Goal: Task Accomplishment & Management: Use online tool/utility

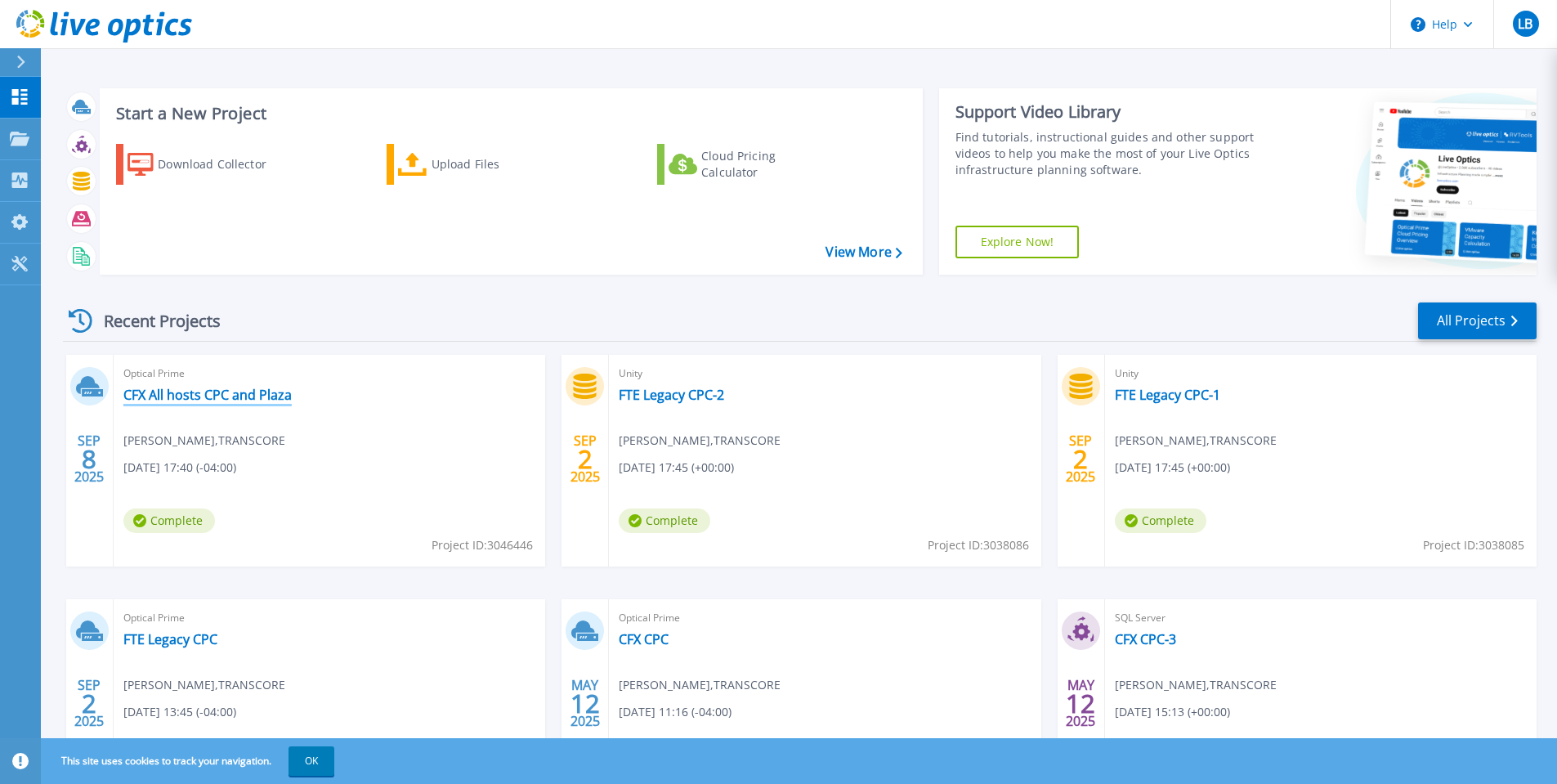
click at [275, 389] on link "CFX All hosts CPC and Plaza" at bounding box center [208, 395] width 169 height 16
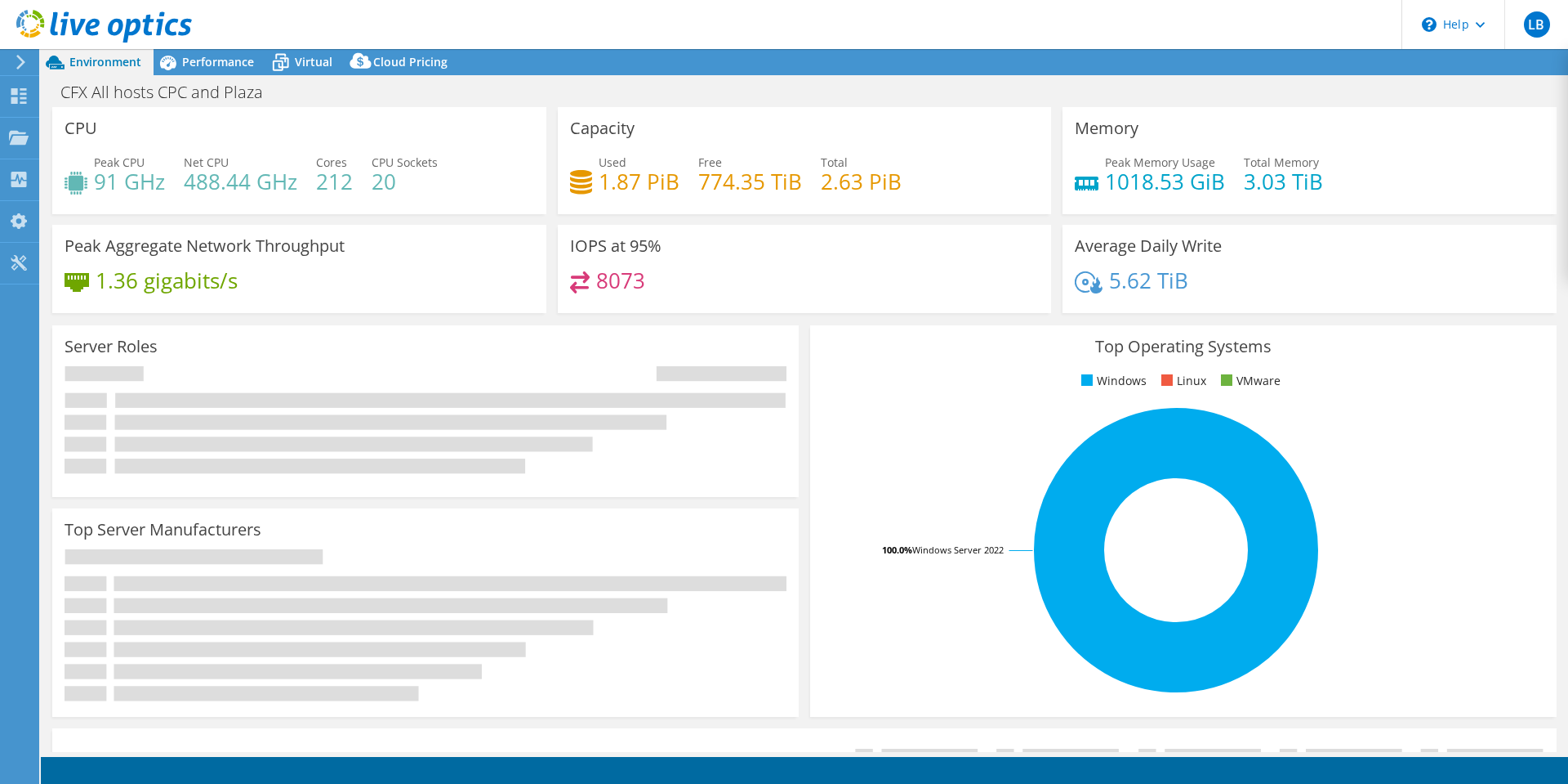
select select "USD"
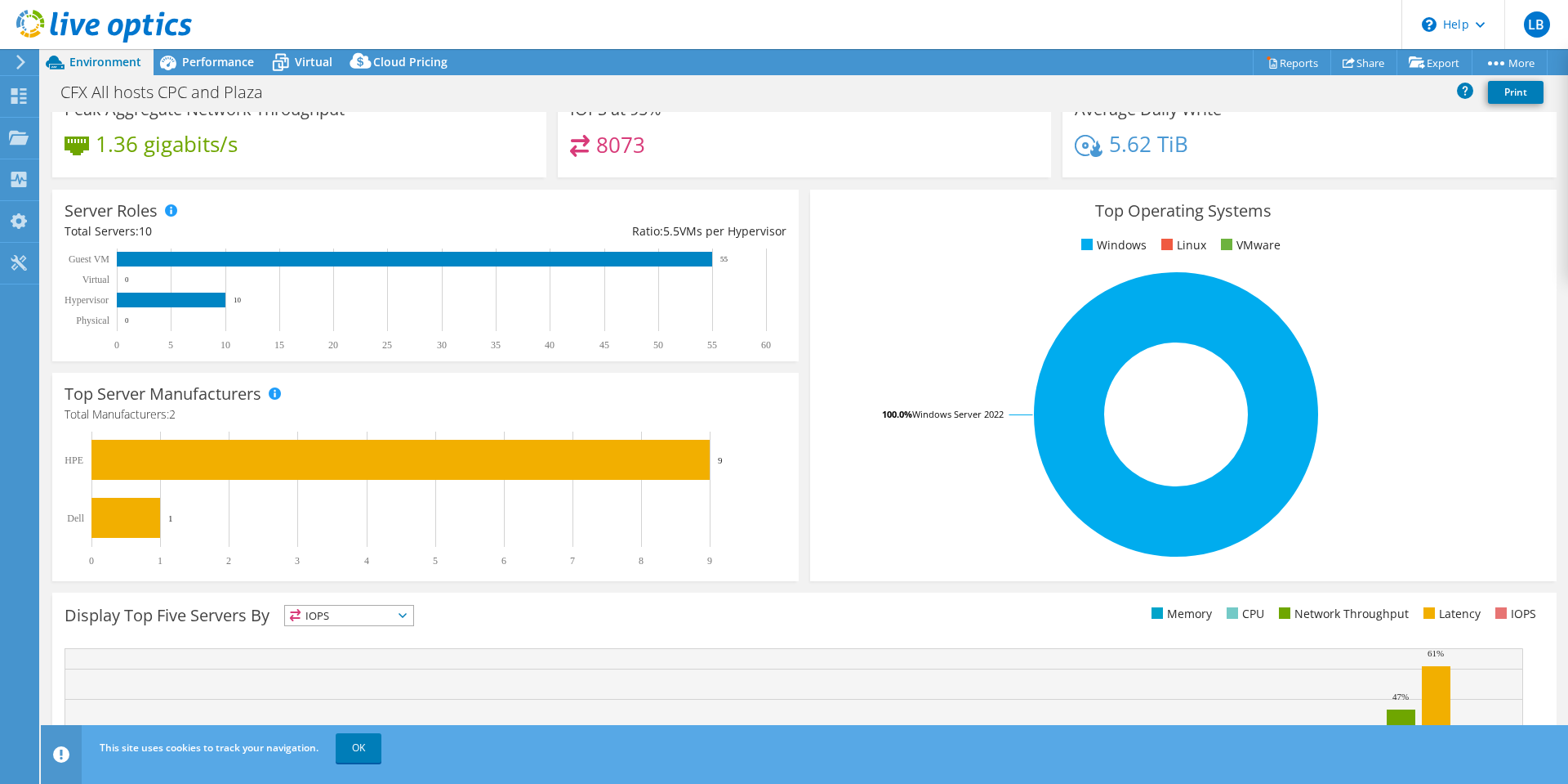
scroll to position [98, 0]
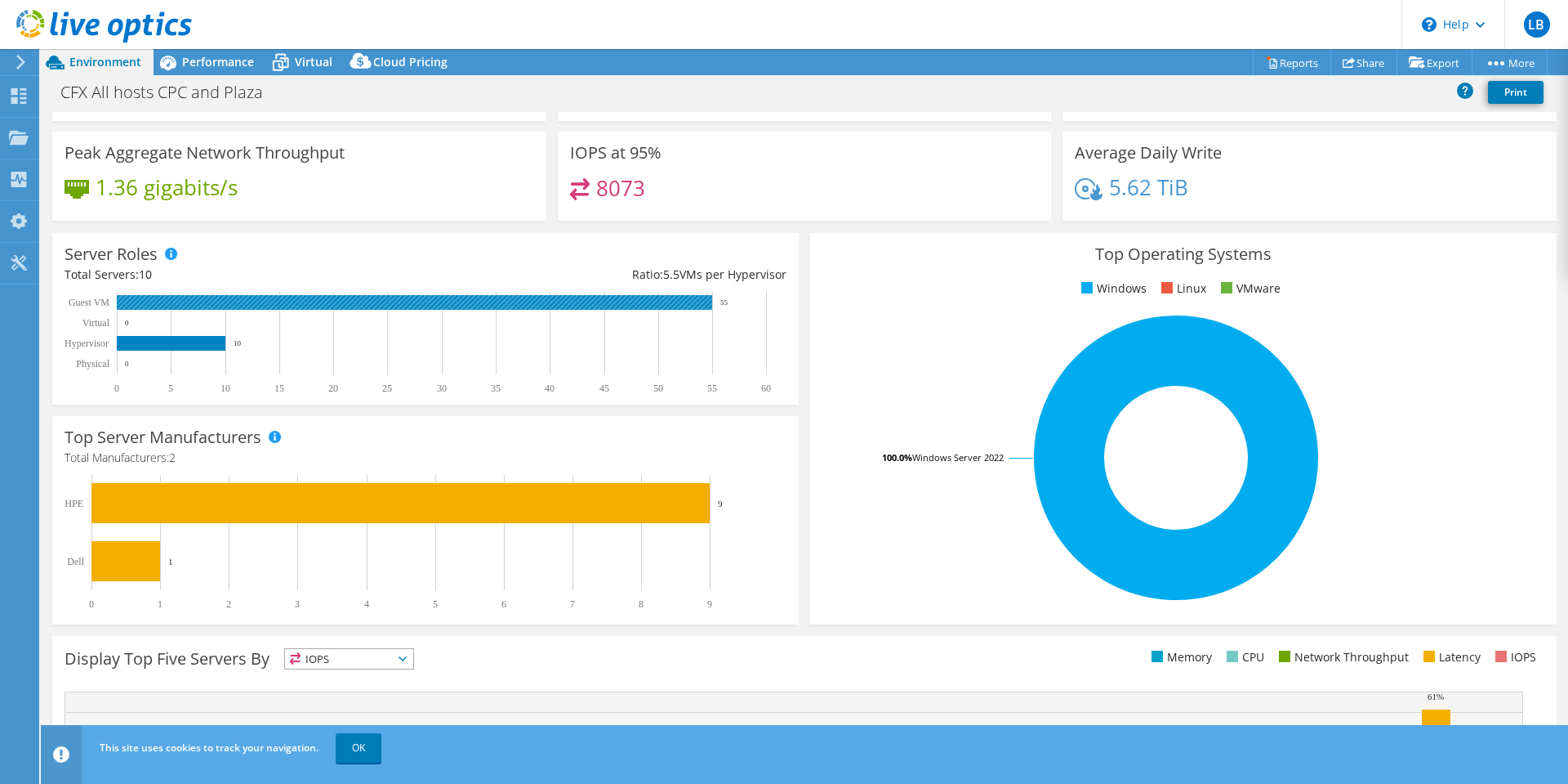
click at [643, 302] on rect at bounding box center [415, 302] width 596 height 15
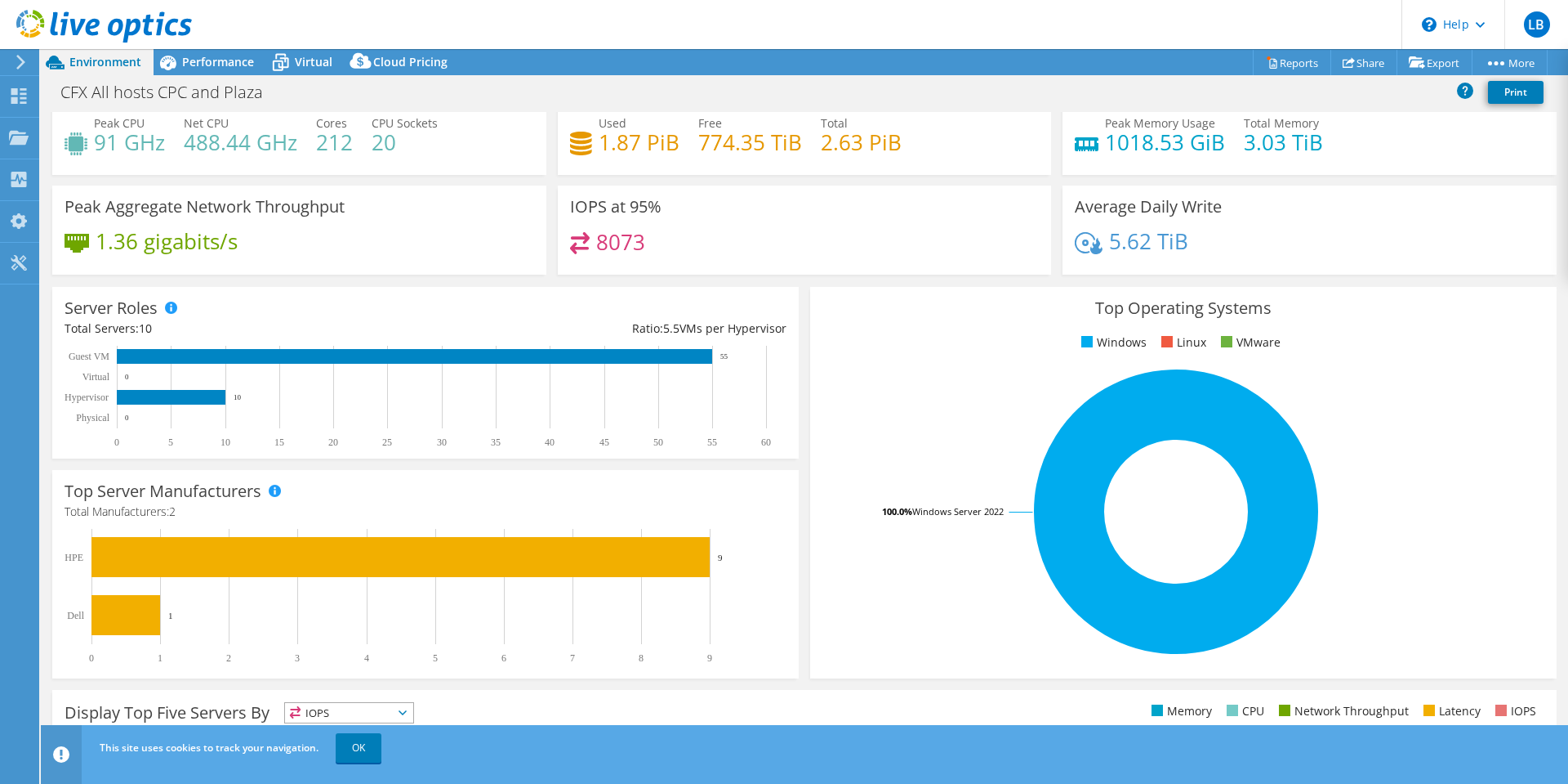
scroll to position [0, 0]
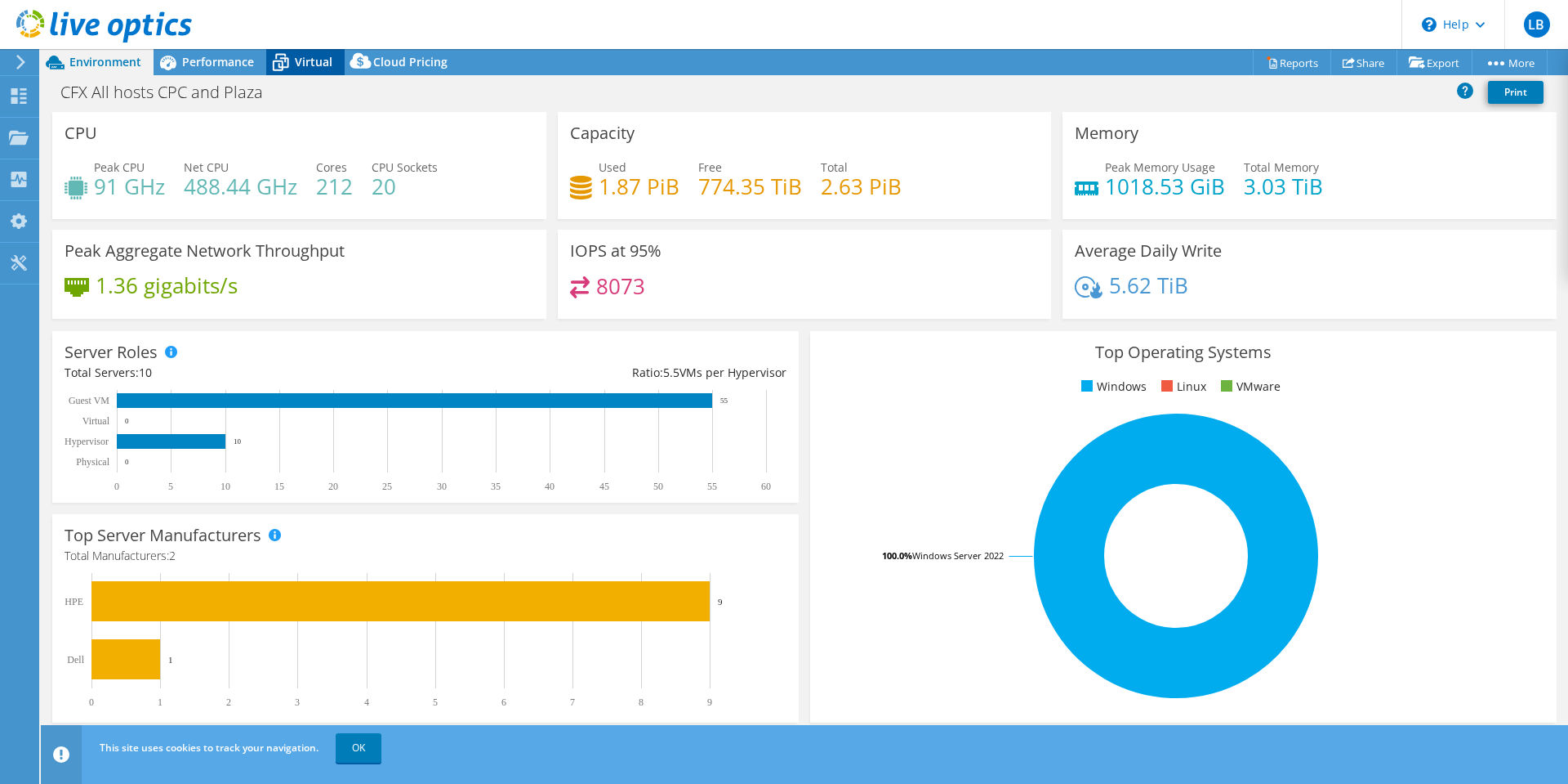
click at [305, 64] on span "Virtual" at bounding box center [314, 62] width 37 height 16
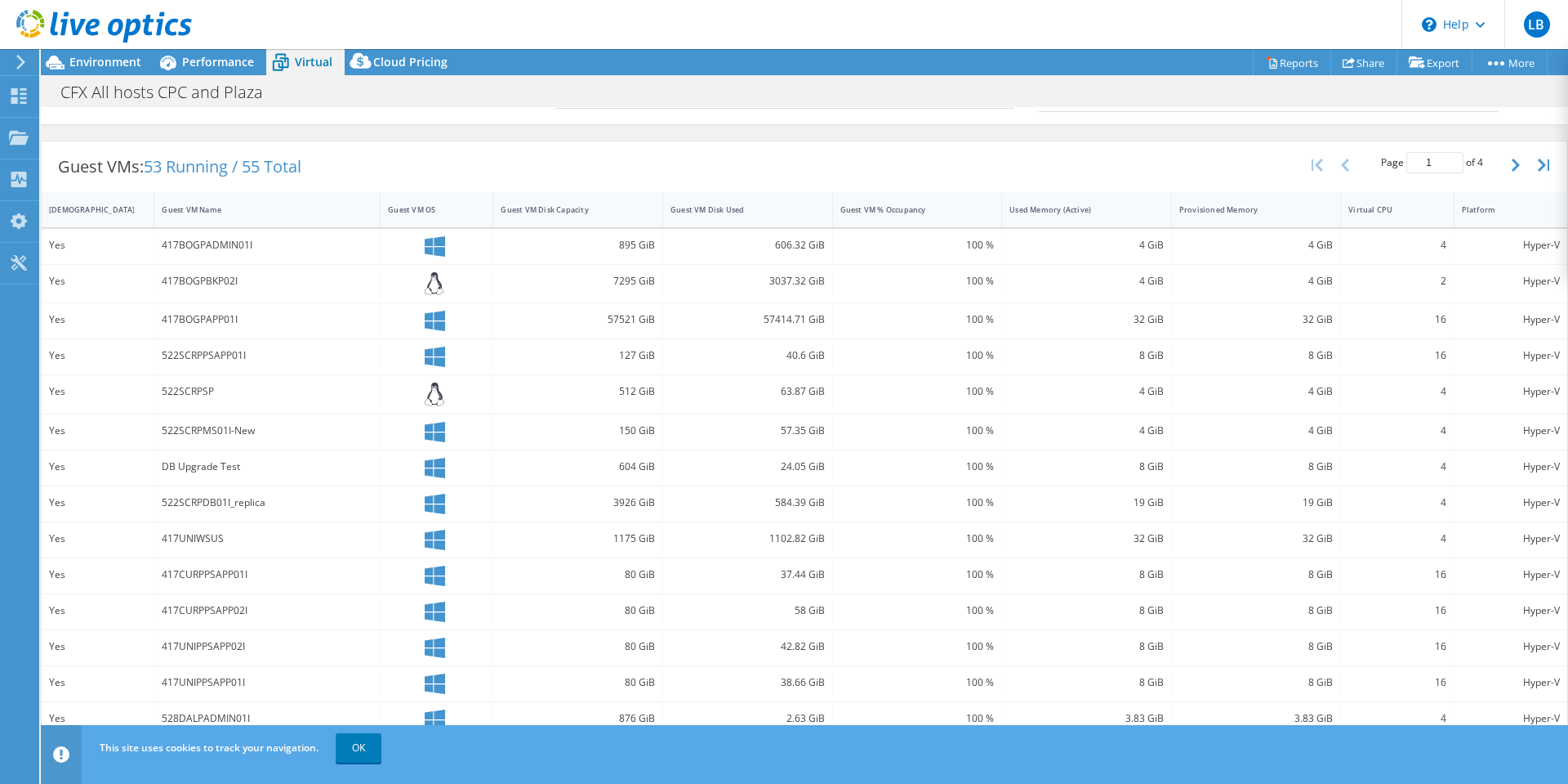
scroll to position [320, 0]
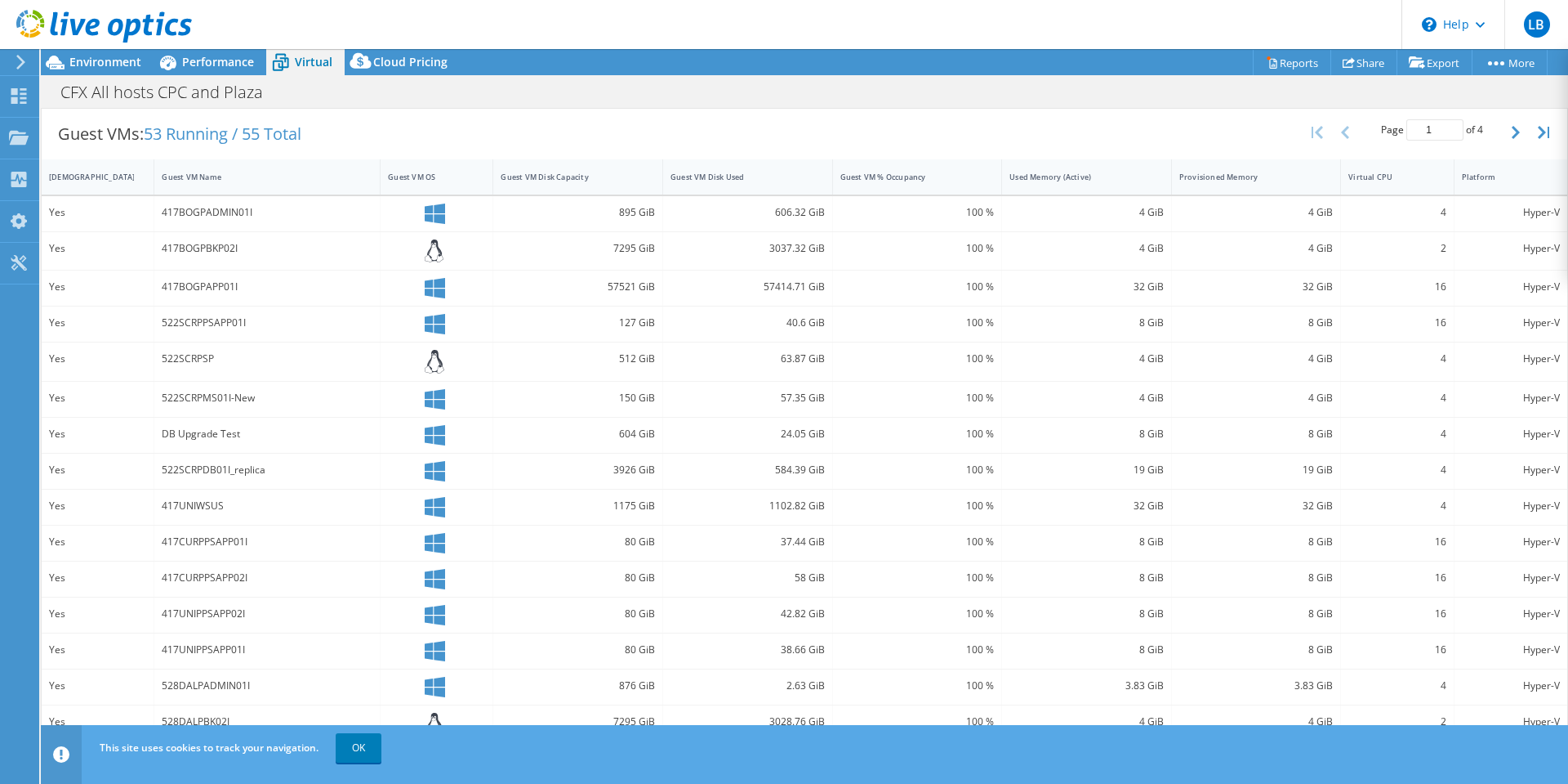
click at [313, 401] on div "522SCRPMS01I-New" at bounding box center [267, 398] width 211 height 18
click at [342, 751] on link "OK" at bounding box center [359, 748] width 46 height 29
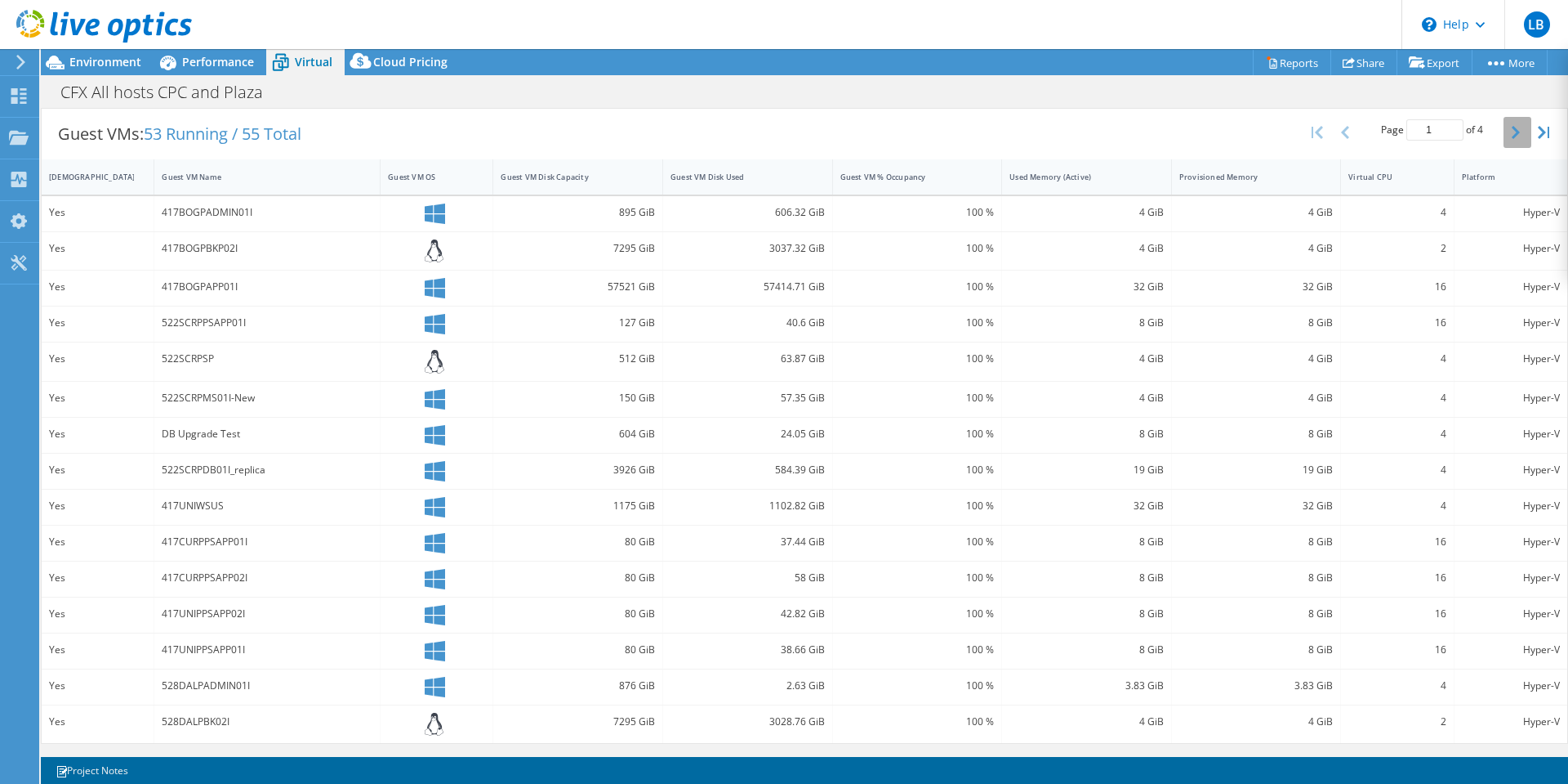
click at [1512, 127] on icon "button" at bounding box center [1516, 132] width 8 height 13
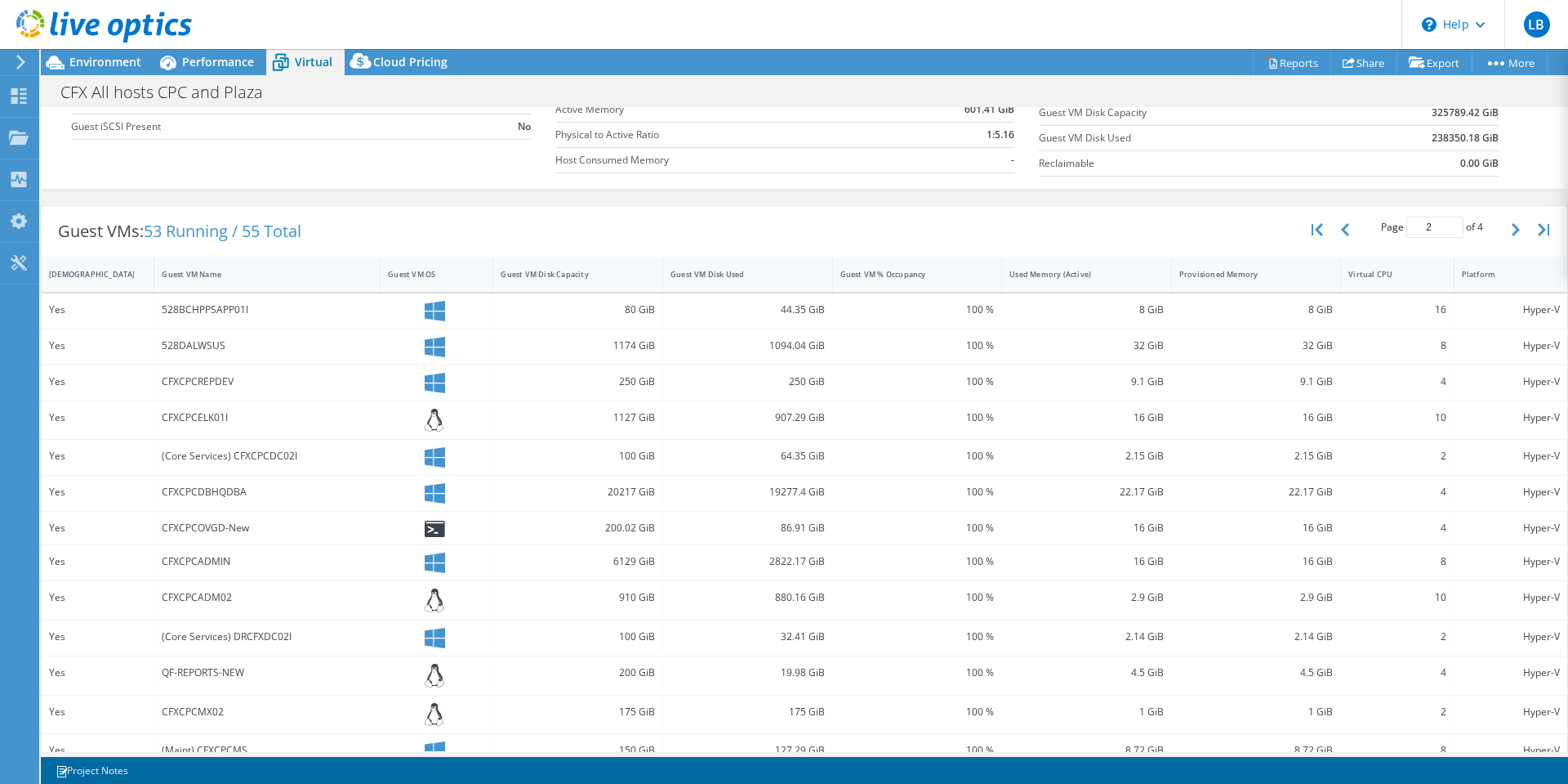
scroll to position [321, 0]
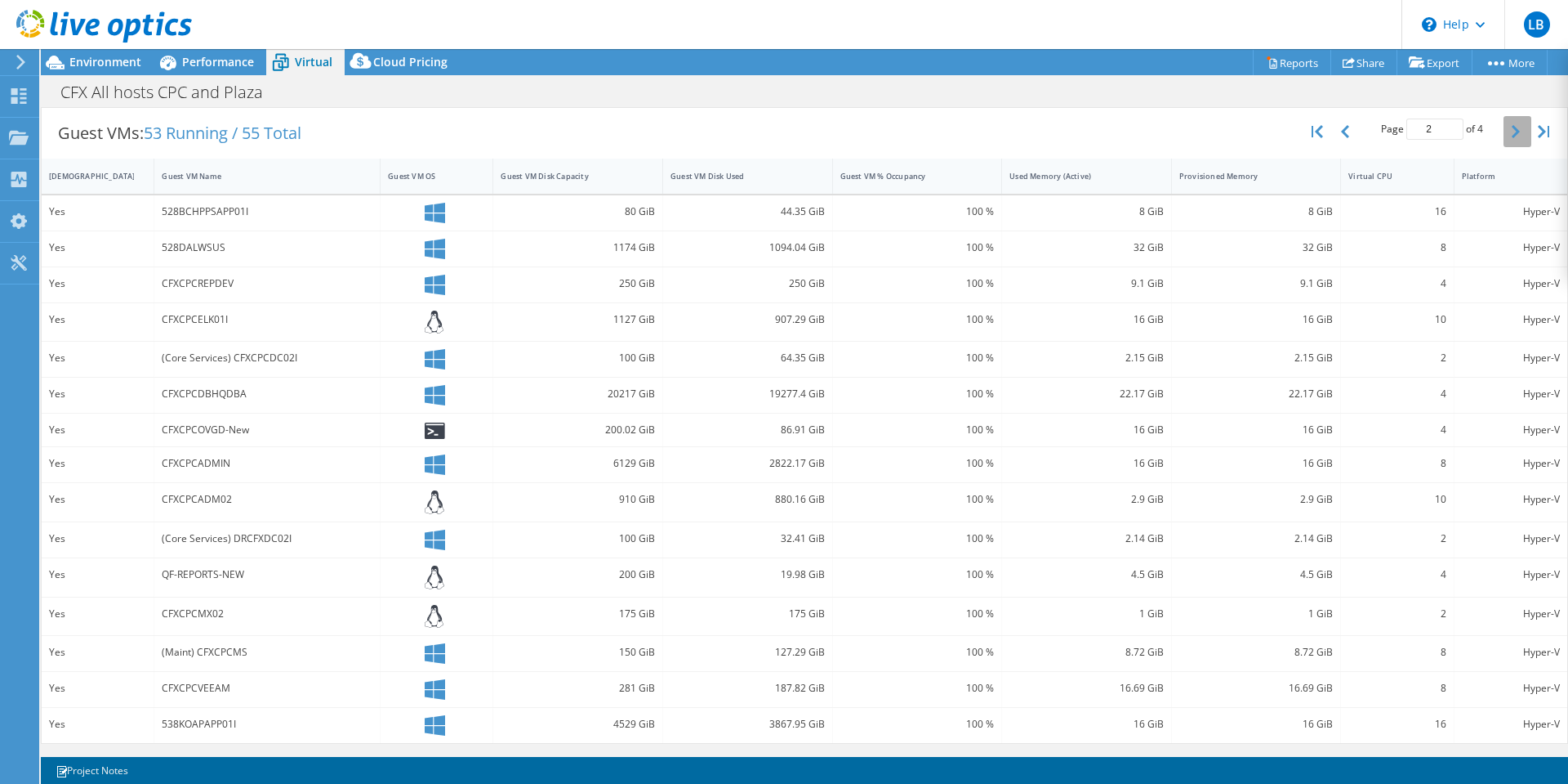
click at [1503, 137] on button "button" at bounding box center [1517, 131] width 27 height 31
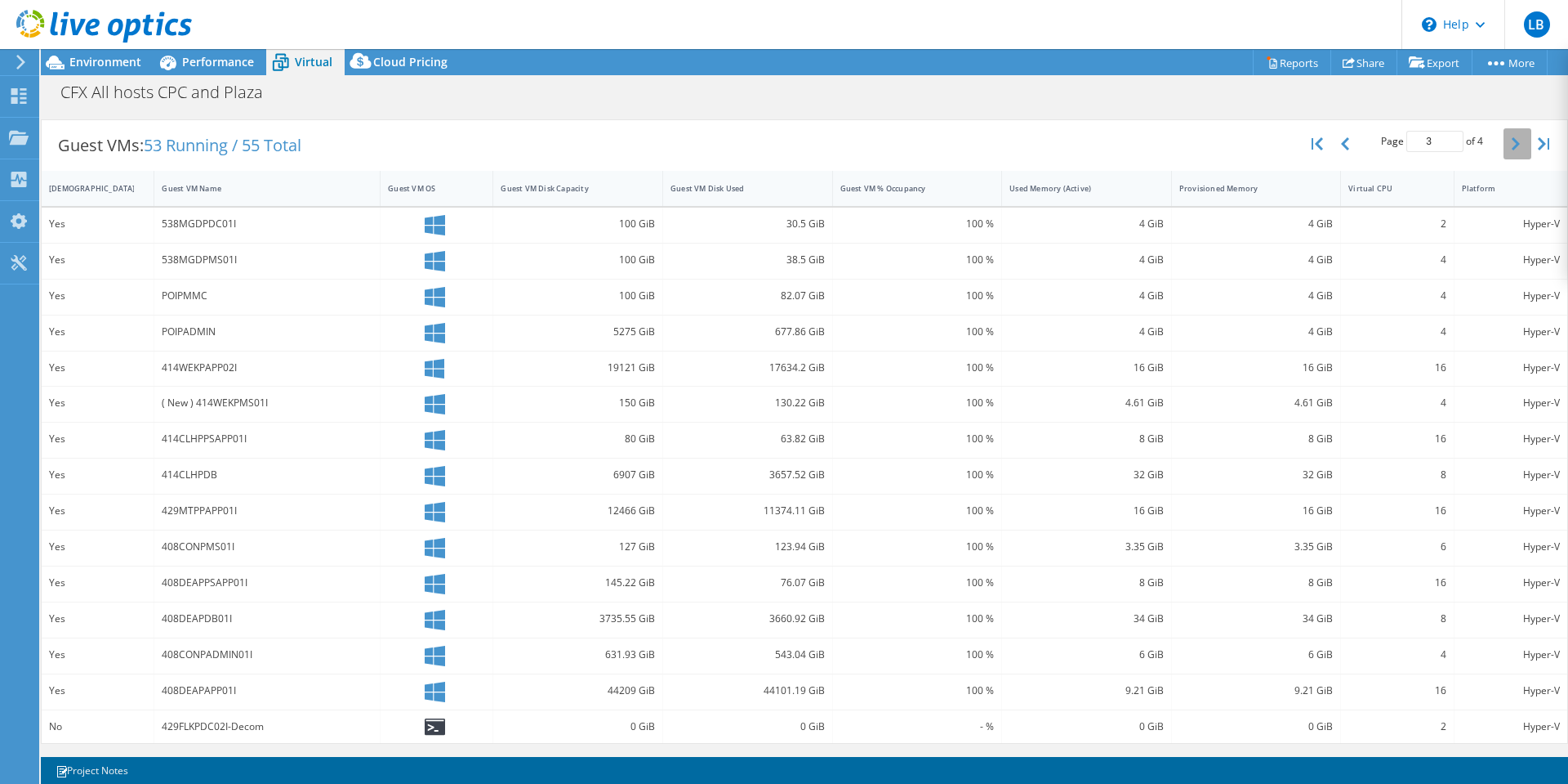
click at [1512, 149] on icon "button" at bounding box center [1516, 144] width 8 height 13
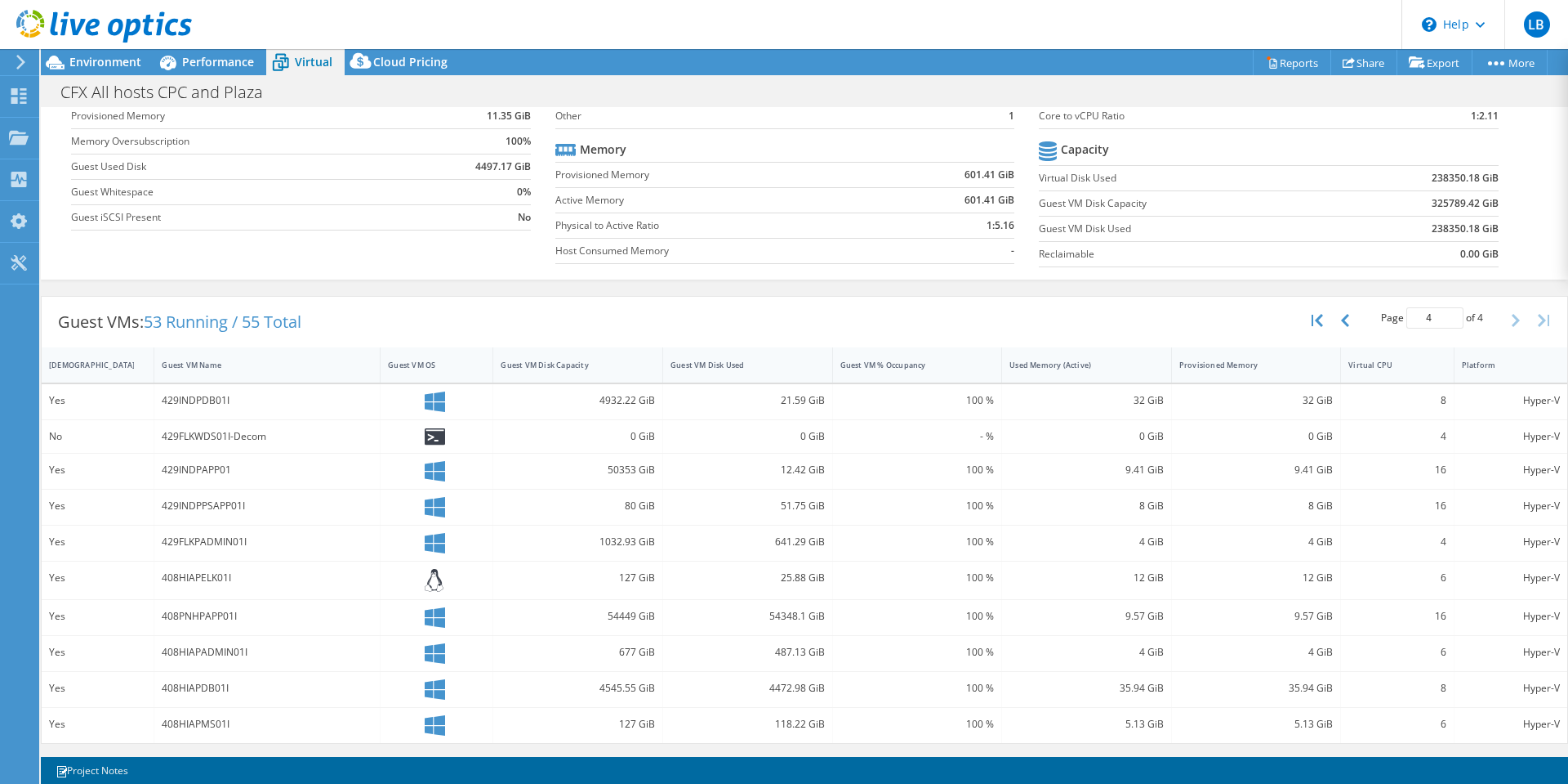
scroll to position [132, 0]
click at [1341, 322] on icon "button" at bounding box center [1345, 320] width 8 height 13
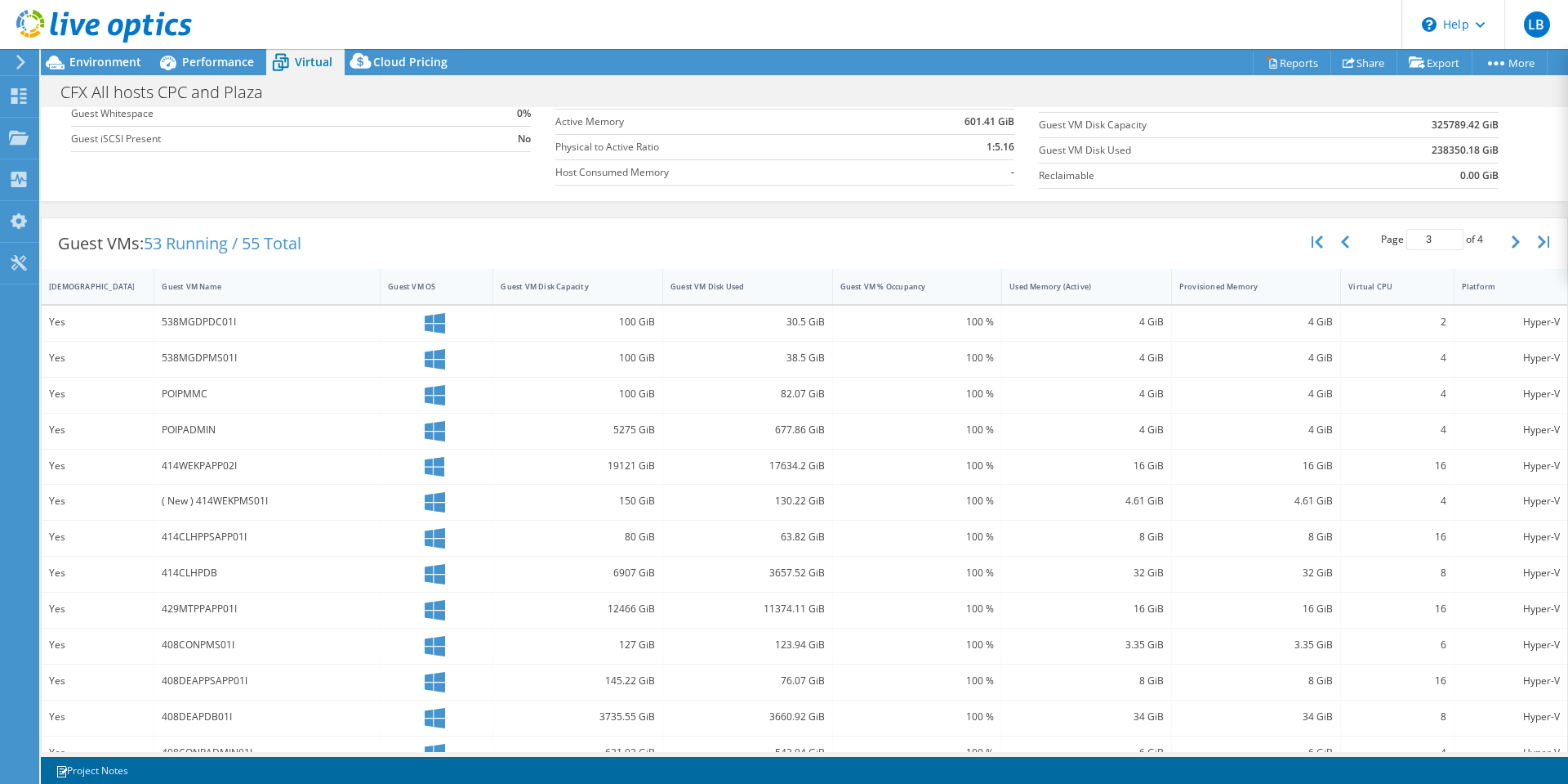
scroll to position [309, 0]
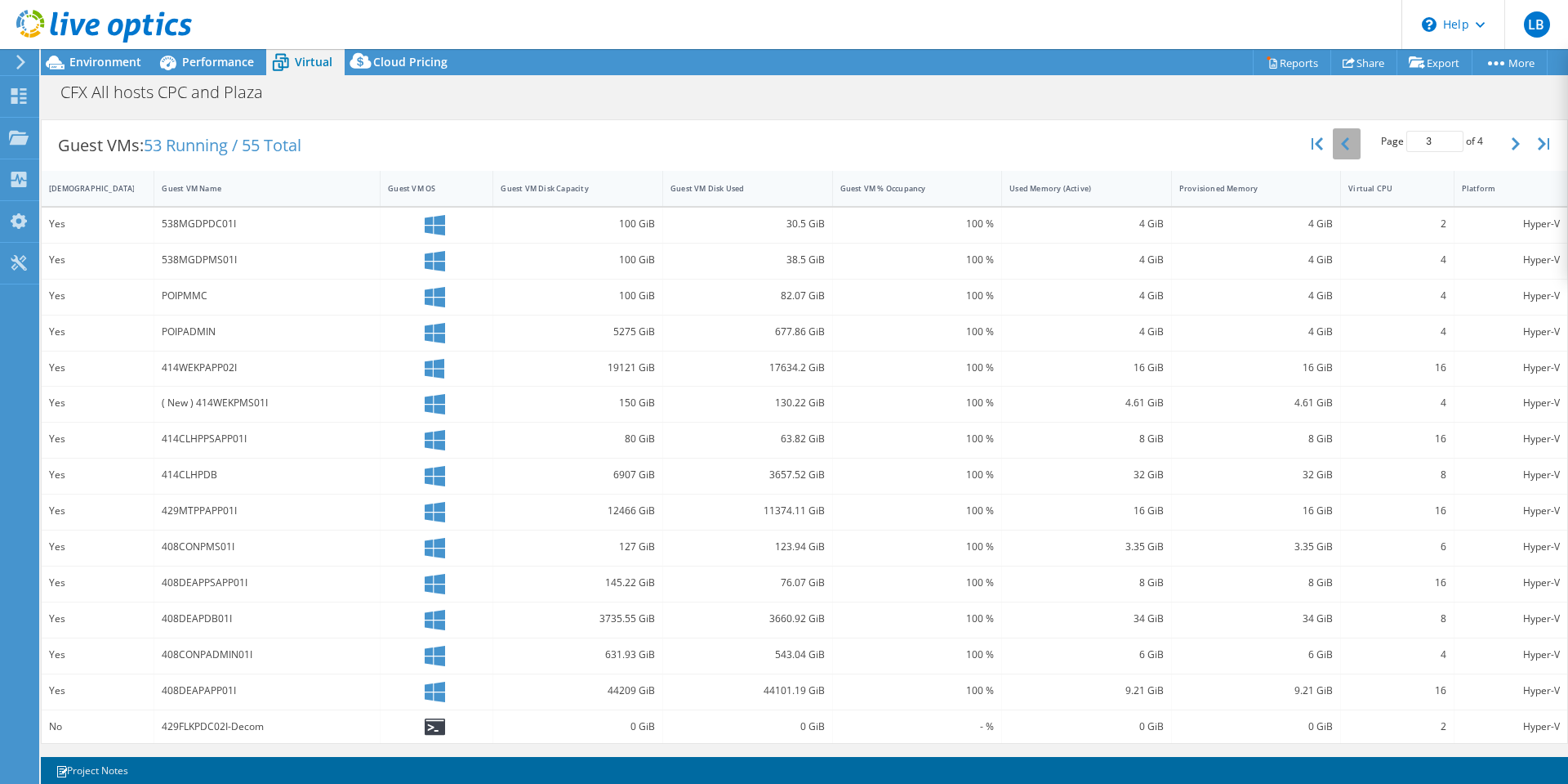
click at [1341, 139] on icon "button" at bounding box center [1345, 144] width 8 height 13
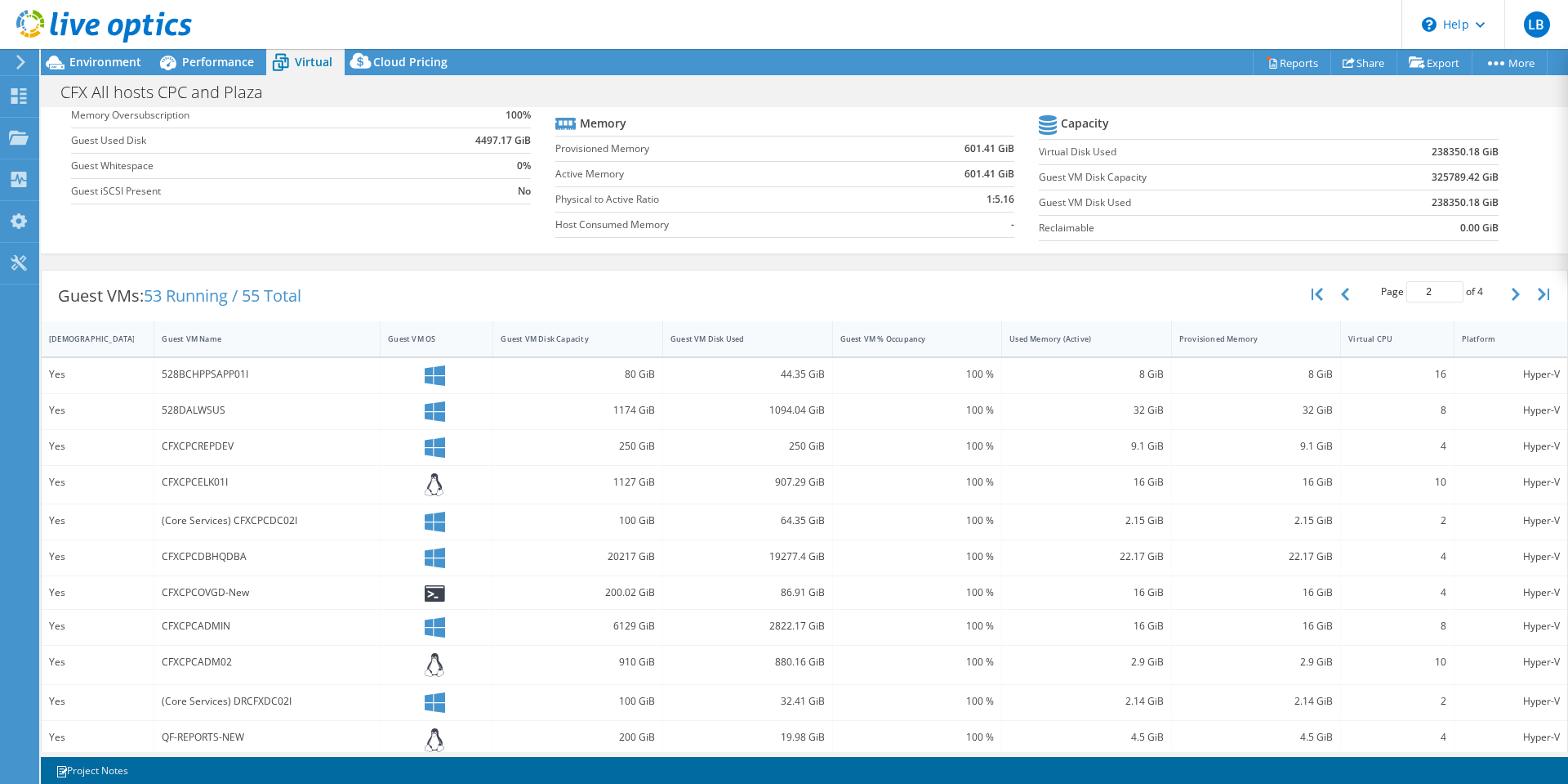
scroll to position [27, 0]
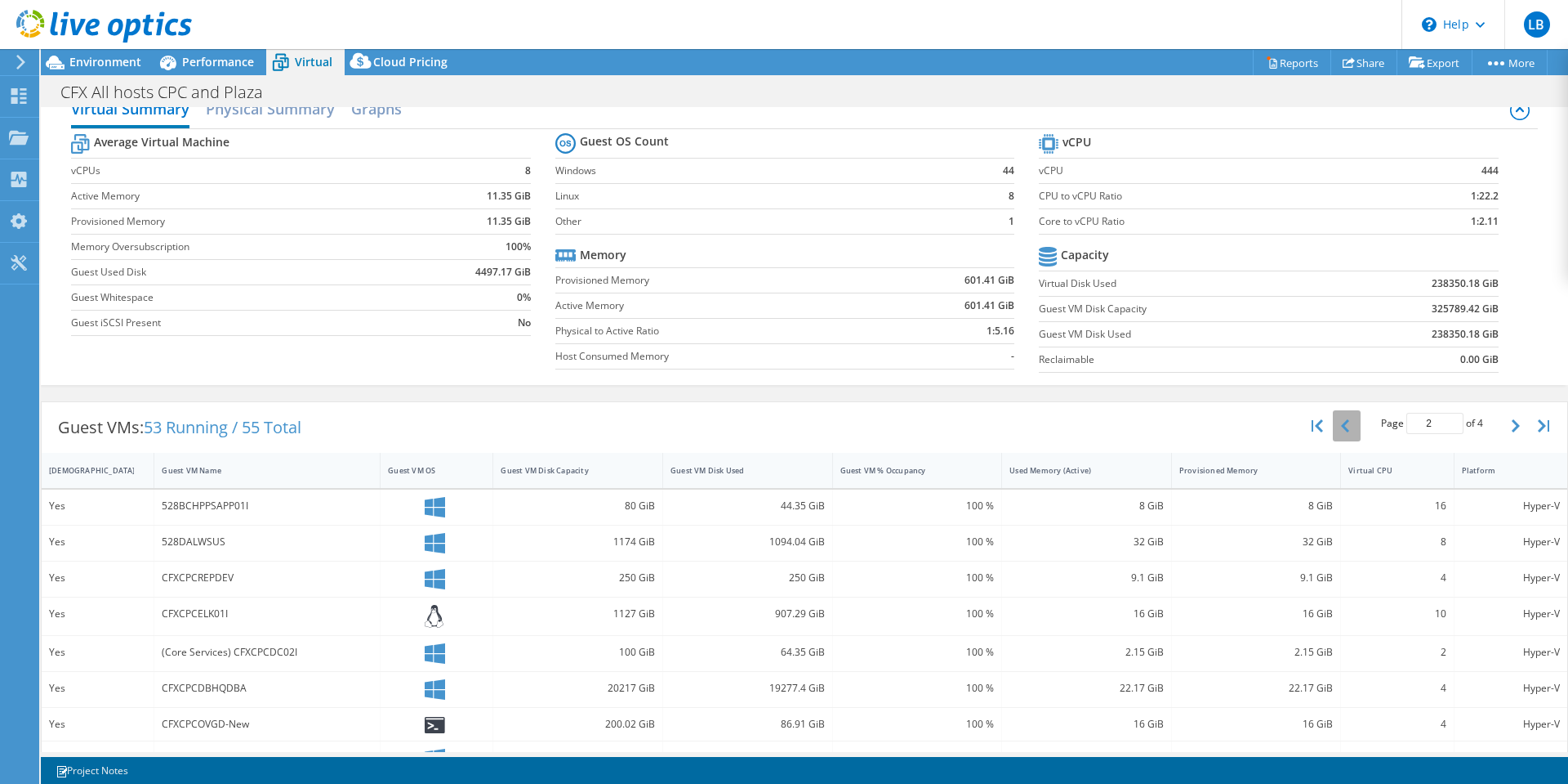
click at [1338, 428] on button "button" at bounding box center [1346, 426] width 27 height 31
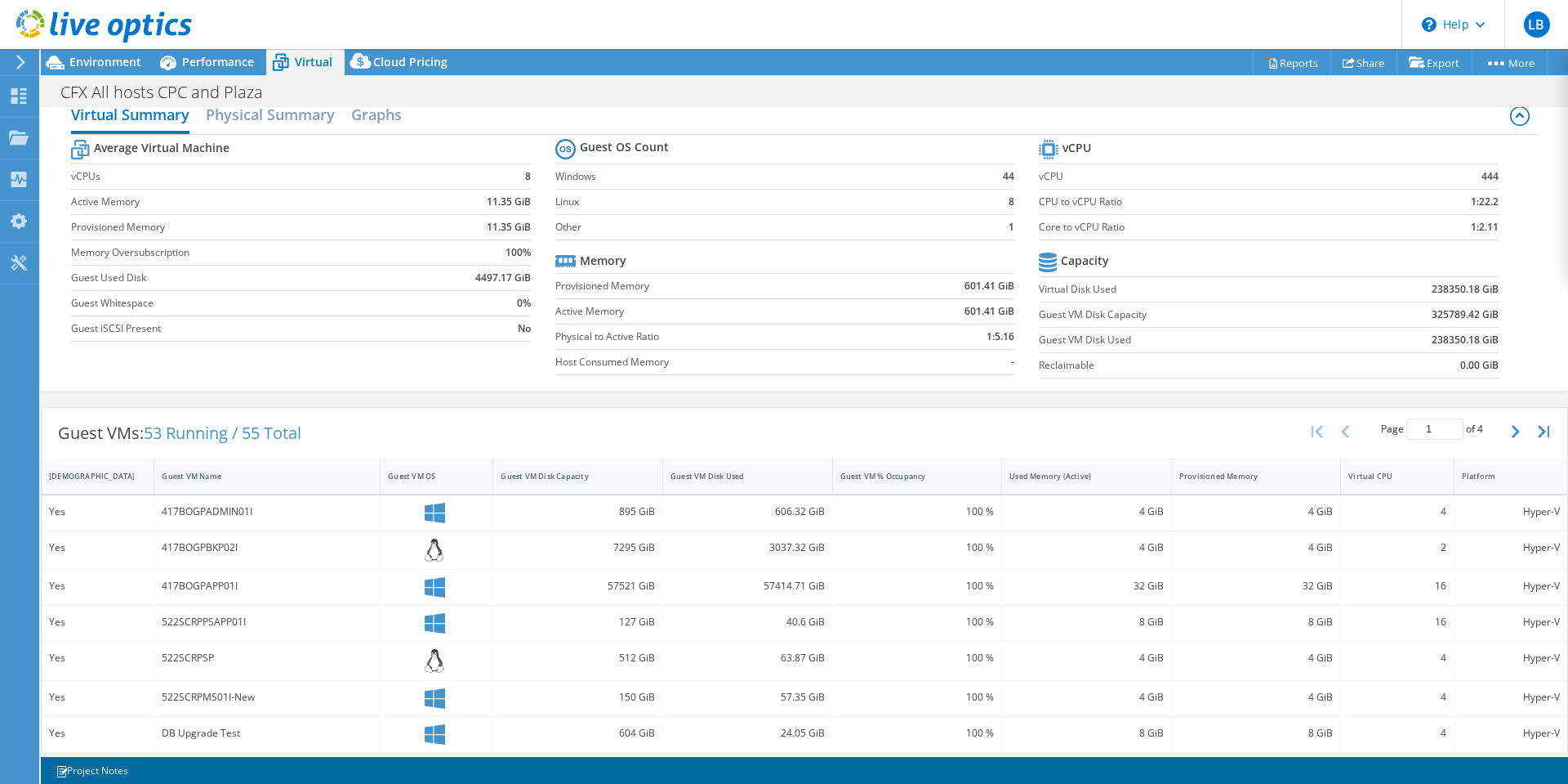
scroll to position [0, 0]
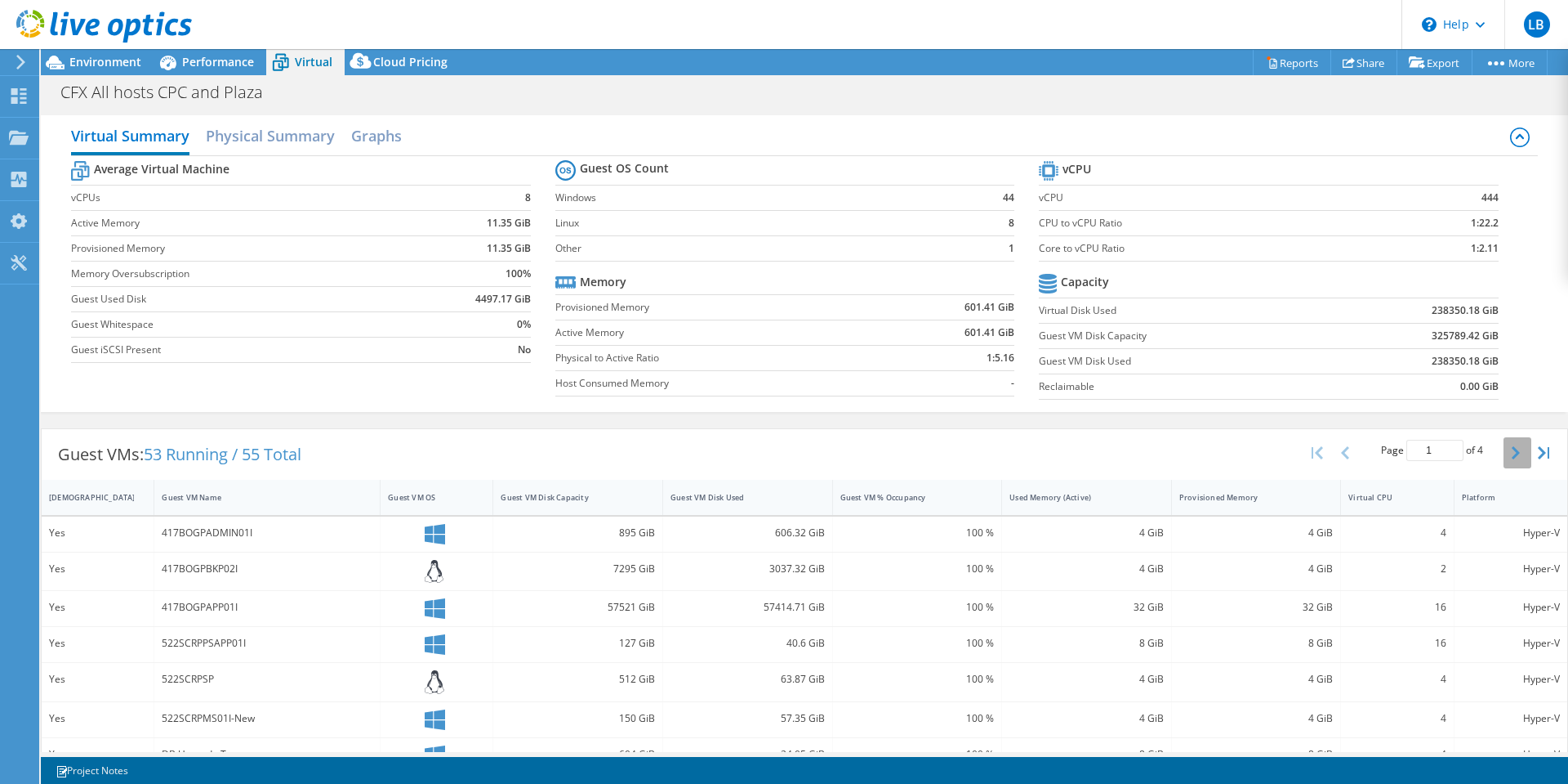
click at [1503, 455] on button "button" at bounding box center [1517, 452] width 27 height 31
type input "3"
